Goal: Find specific page/section: Find specific page/section

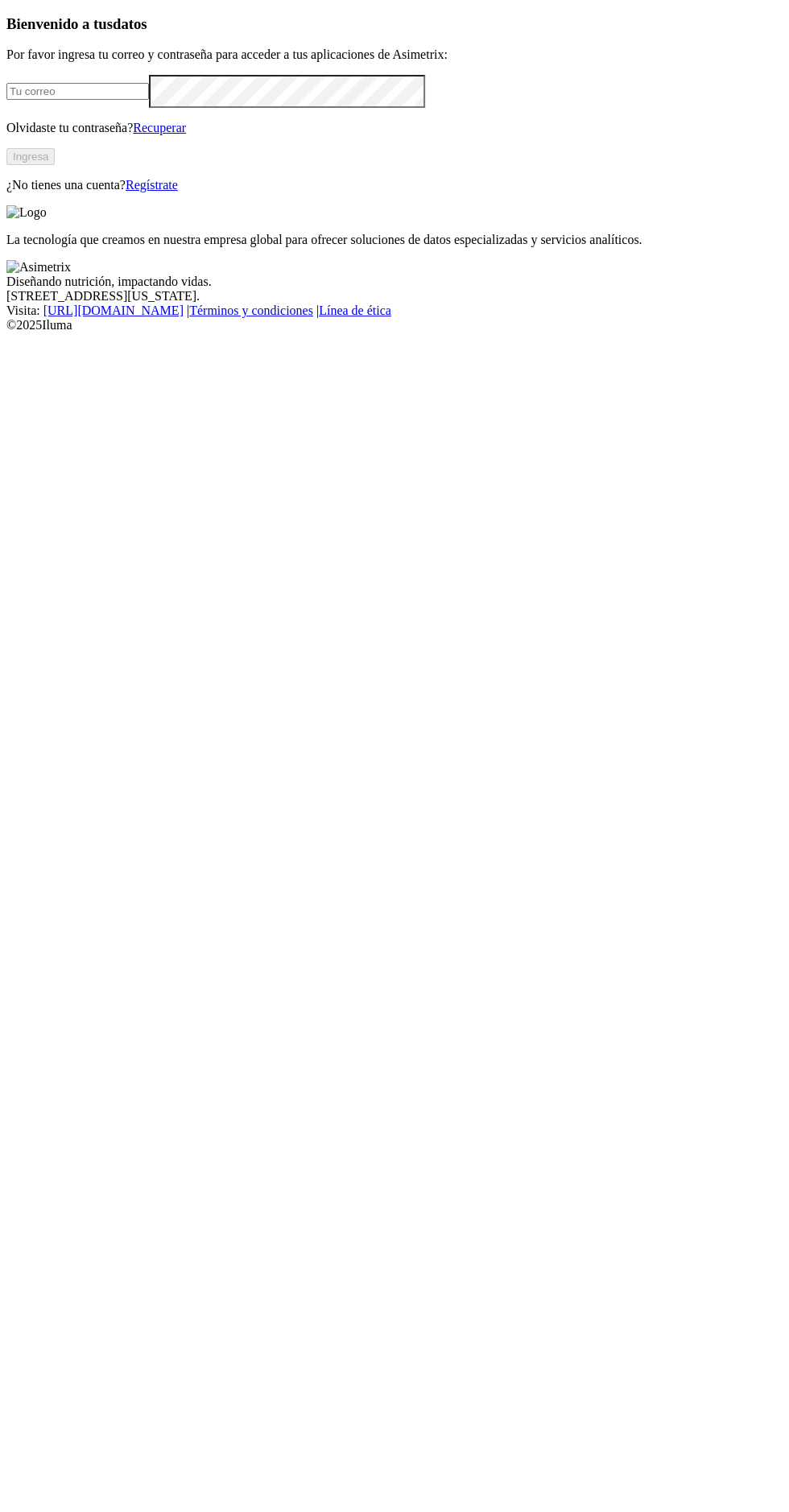
type input "egipto.cria@kikes.com.co"
click input "submit" at bounding box center [0, 0] width 0 height 0
